Goal: Contribute content: Add original content to the website for others to see

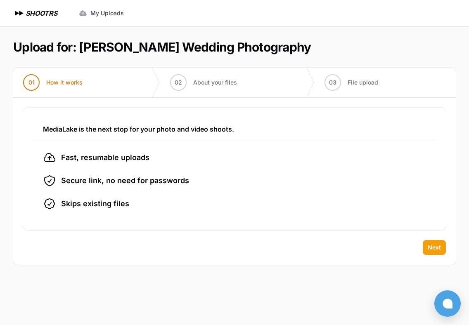
click at [431, 246] on span "Next" at bounding box center [434, 248] width 13 height 8
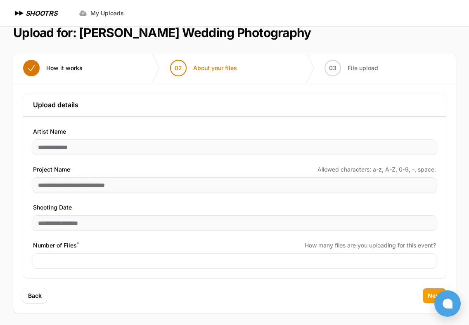
scroll to position [16, 0]
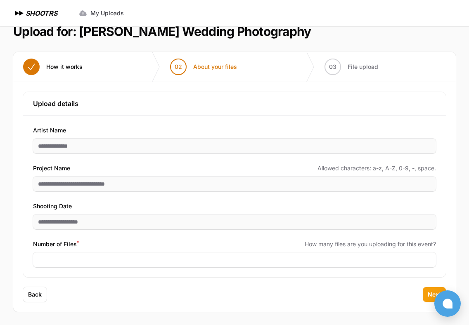
click at [433, 297] on span "Next" at bounding box center [434, 295] width 13 height 8
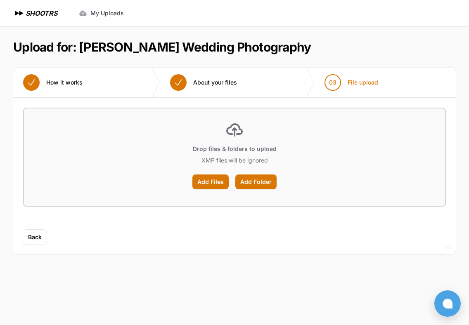
click at [433, 296] on main "Upload for: [PERSON_NAME] Wedding Photography 01 How it works" at bounding box center [234, 175] width 469 height 299
click at [211, 176] on label "Add Files" at bounding box center [210, 182] width 36 height 15
click at [0, 0] on input "Add Files" at bounding box center [0, 0] width 0 height 0
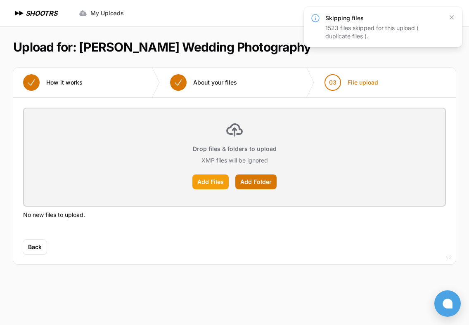
click at [225, 182] on label "Add Files" at bounding box center [210, 182] width 36 height 15
click at [0, 0] on input "Add Files" at bounding box center [0, 0] width 0 height 0
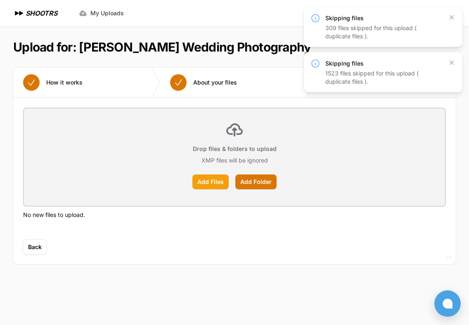
click at [214, 186] on label "Add Files" at bounding box center [210, 182] width 36 height 15
click at [0, 0] on input "Add Files" at bounding box center [0, 0] width 0 height 0
